Goal: Find specific page/section: Find specific page/section

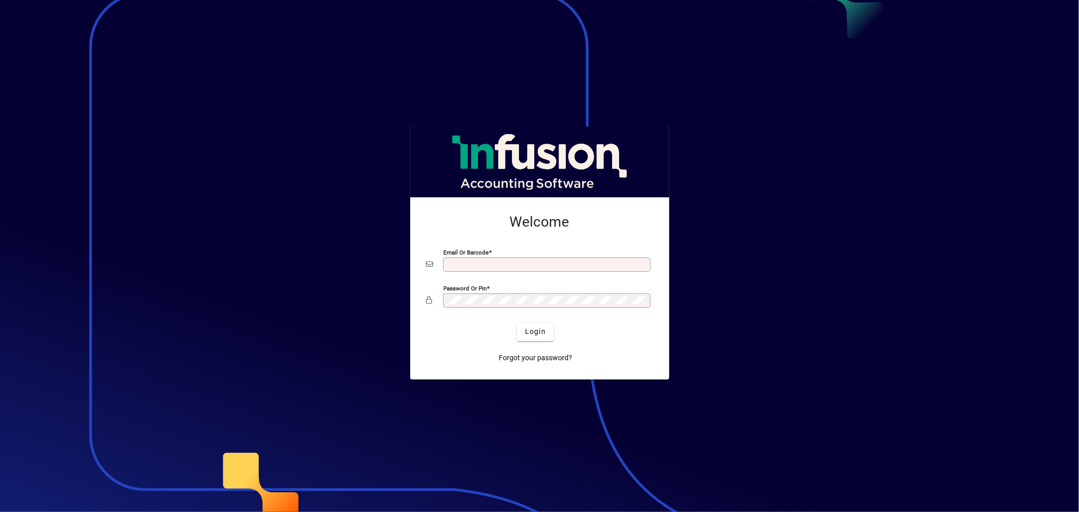
type input "**********"
click at [538, 221] on span "submit" at bounding box center [535, 332] width 37 height 24
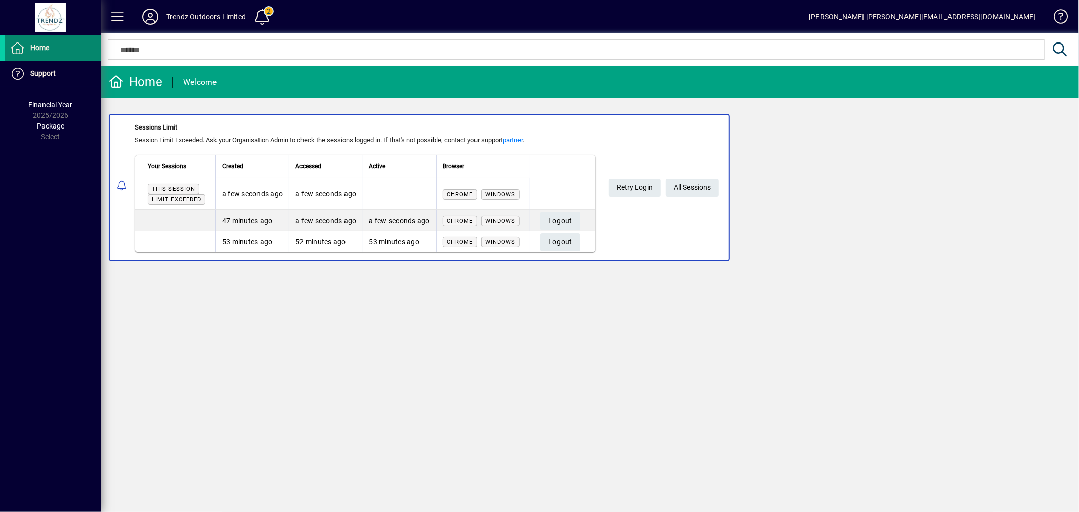
click at [72, 46] on span at bounding box center [53, 48] width 96 height 24
click at [564, 221] on span "Logout" at bounding box center [561, 221] width 24 height 17
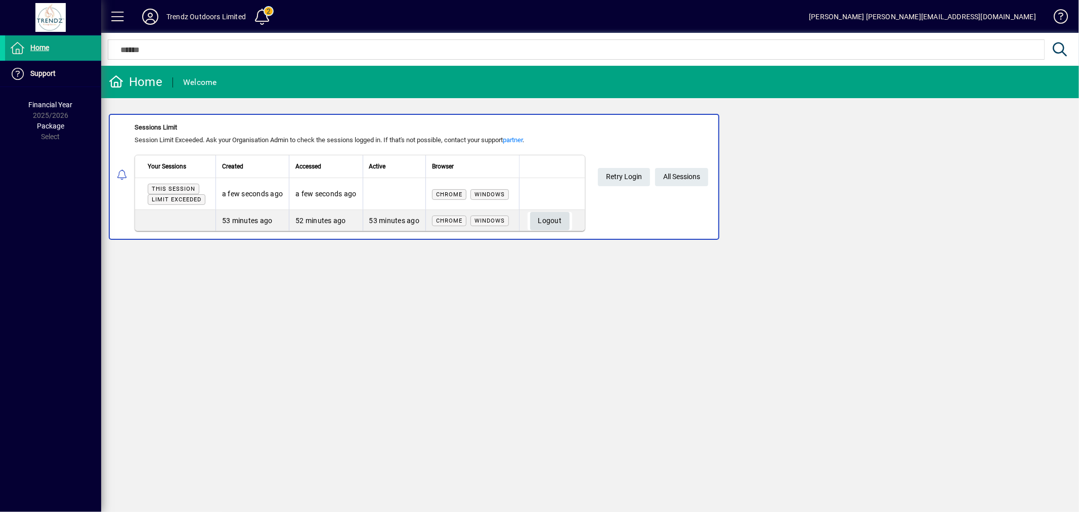
click at [567, 222] on span "button" at bounding box center [550, 221] width 40 height 24
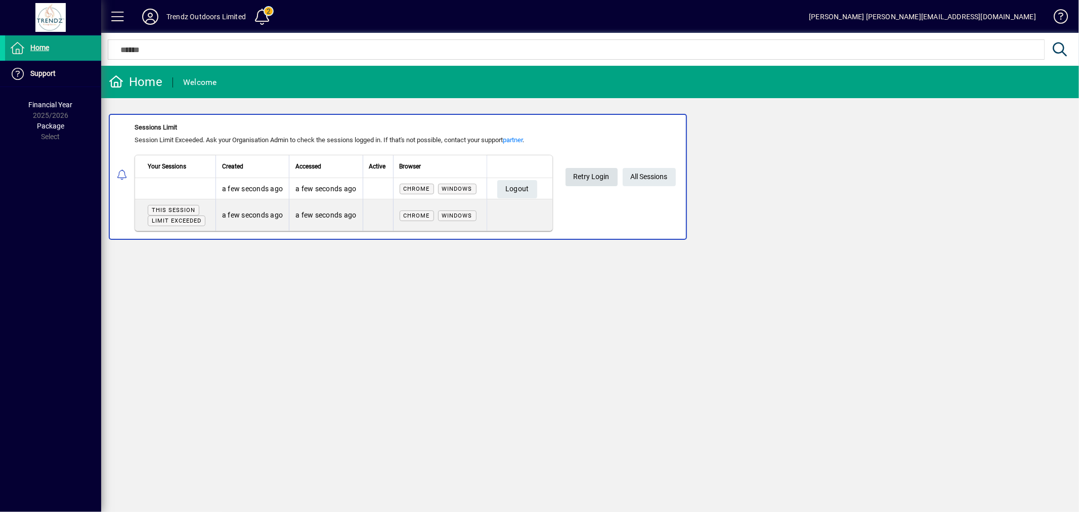
click at [612, 175] on span at bounding box center [592, 177] width 52 height 24
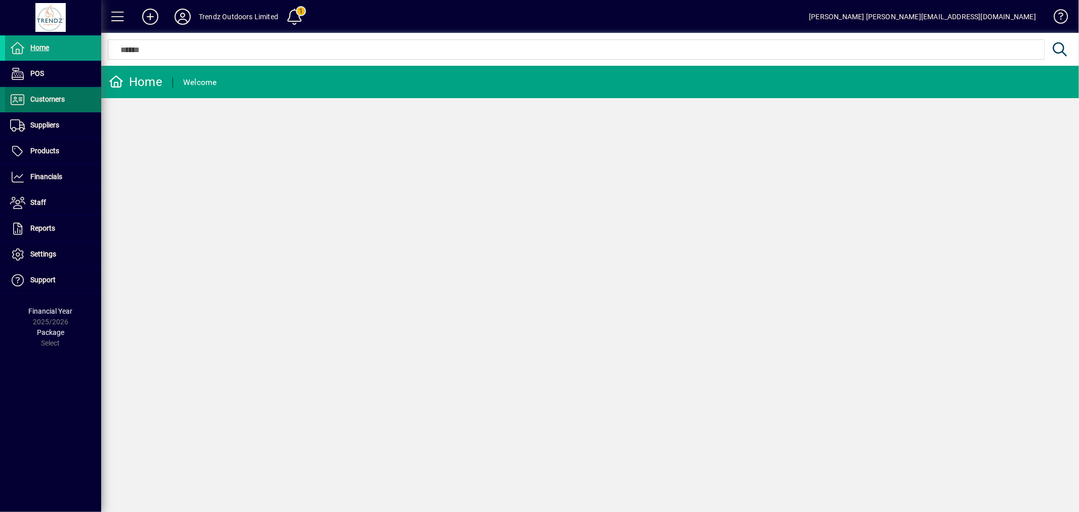
click at [48, 97] on span "Customers" at bounding box center [47, 99] width 34 height 8
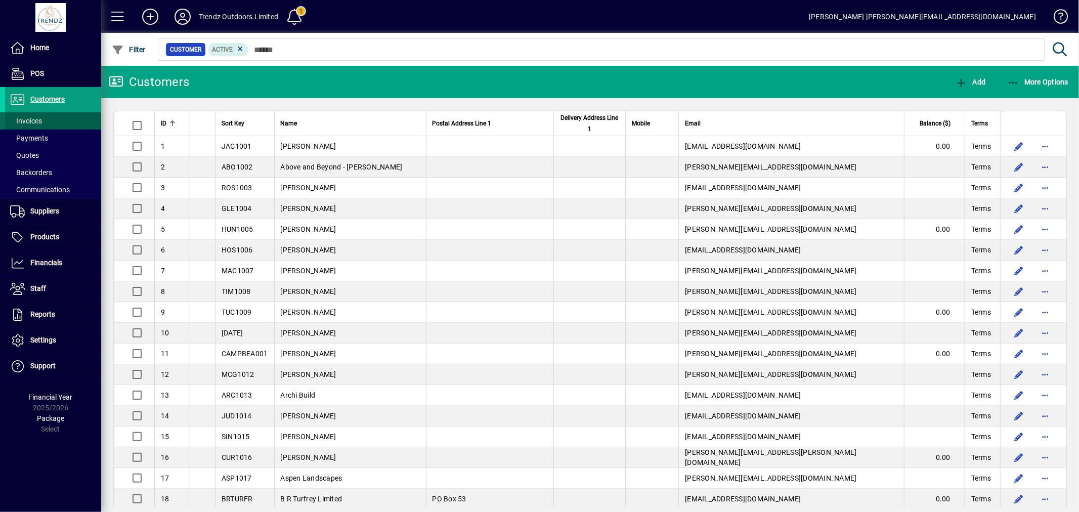
click at [57, 120] on span at bounding box center [53, 121] width 96 height 24
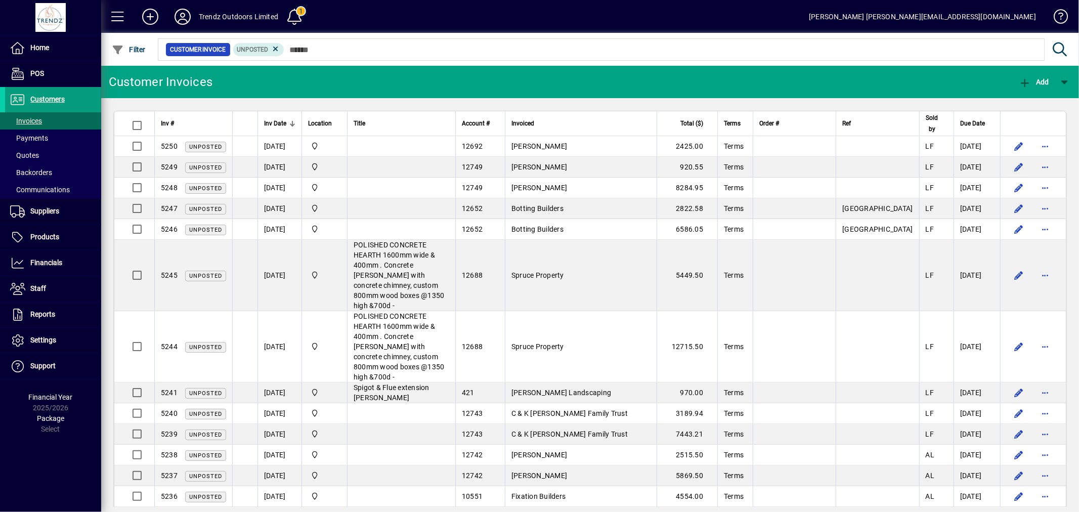
click at [178, 18] on icon at bounding box center [183, 17] width 20 height 16
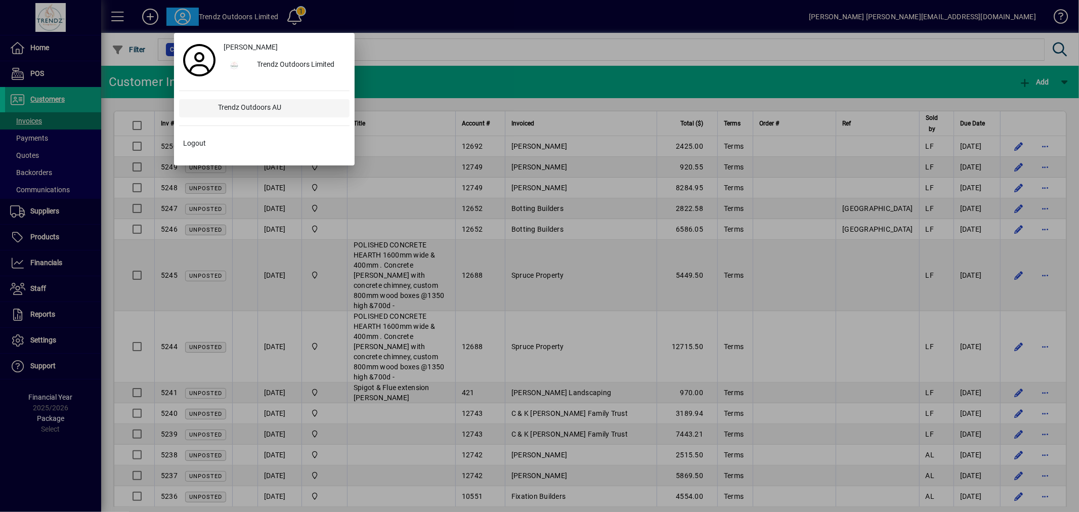
click at [217, 105] on div "Trendz Outdoors AU" at bounding box center [280, 108] width 139 height 18
